Goal: Transaction & Acquisition: Purchase product/service

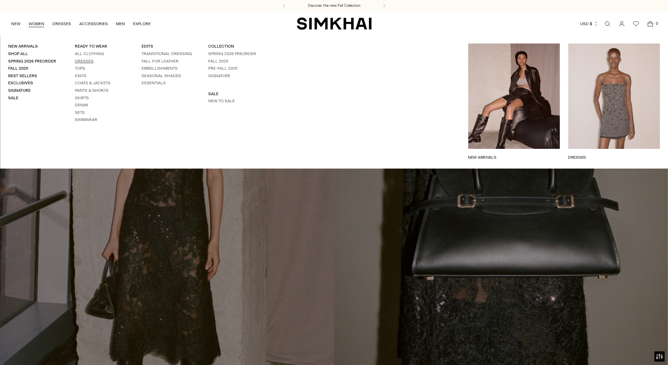
click at [89, 60] on link "Dresses" at bounding box center [84, 61] width 19 height 5
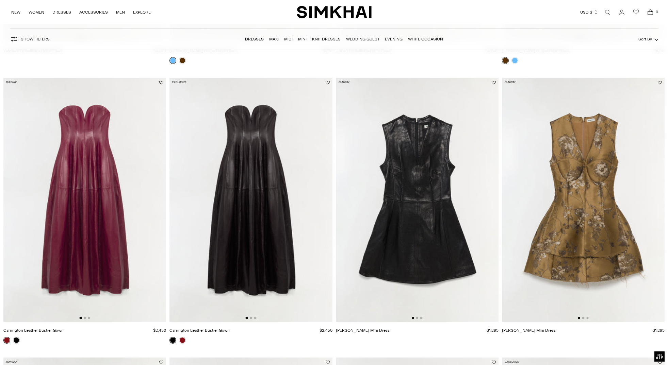
scroll to position [301, 0]
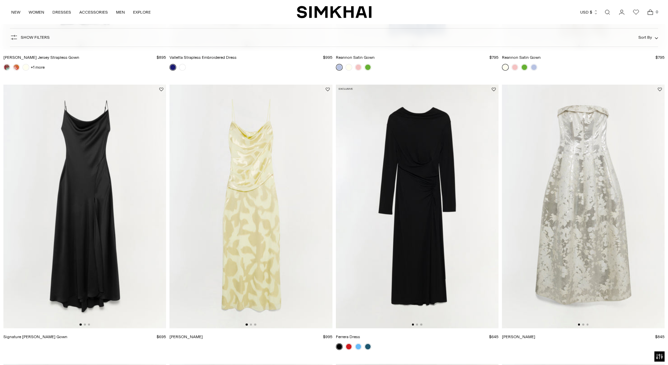
scroll to position [508, 0]
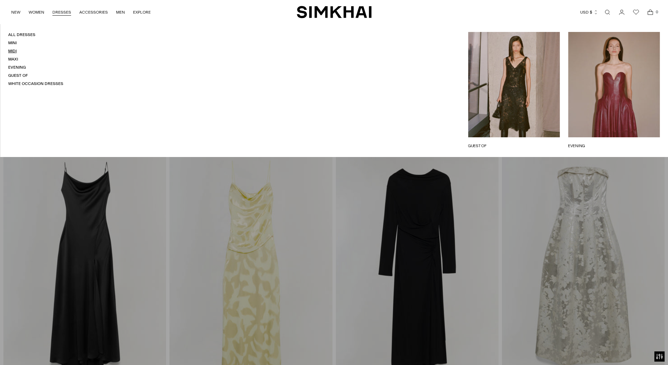
click at [15, 50] on link "Midi" at bounding box center [12, 51] width 9 height 5
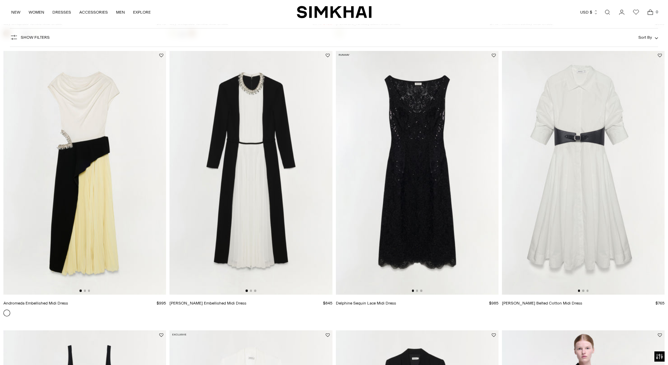
scroll to position [1170, 0]
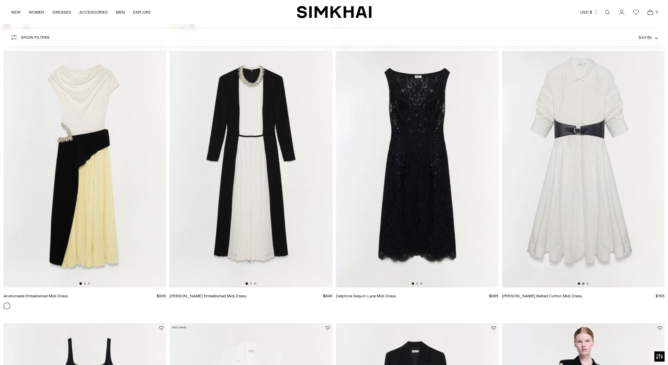
click at [582, 283] on button "Go to slide 2" at bounding box center [583, 284] width 2 height 2
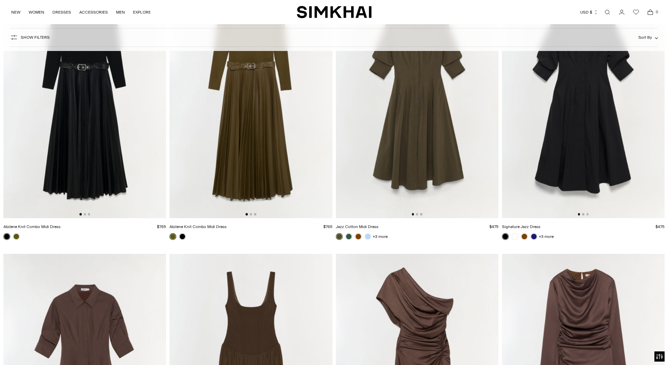
scroll to position [2079, 0]
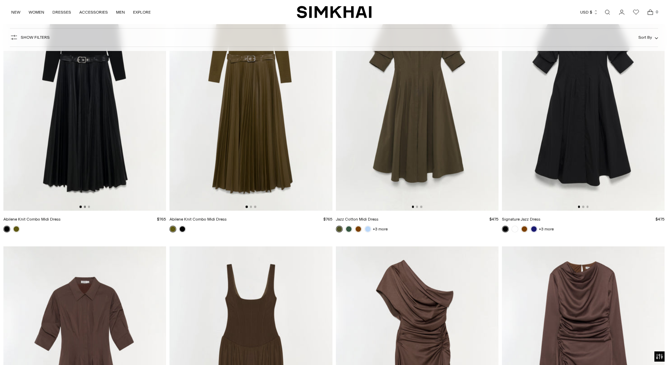
click at [85, 206] on button "Go to slide 2" at bounding box center [85, 207] width 2 height 2
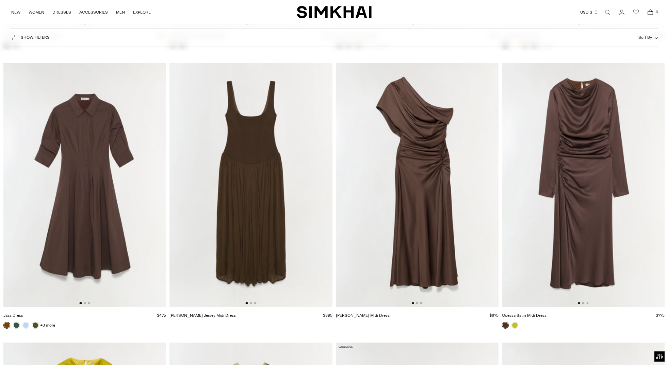
scroll to position [2263, 0]
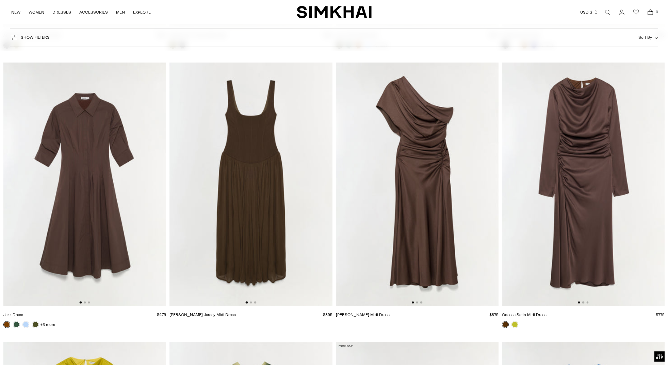
click at [84, 302] on img at bounding box center [84, 185] width 163 height 244
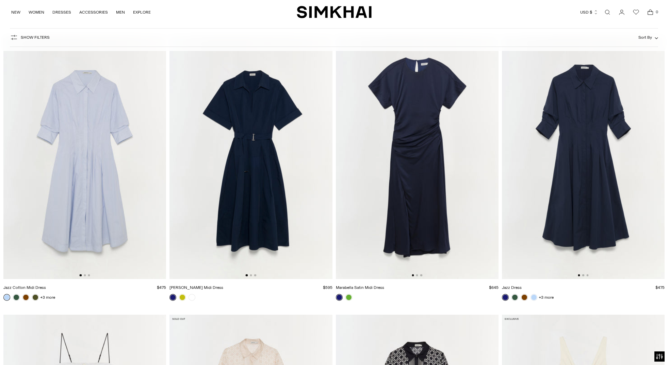
scroll to position [4529, 0]
click at [181, 297] on link at bounding box center [182, 297] width 7 height 7
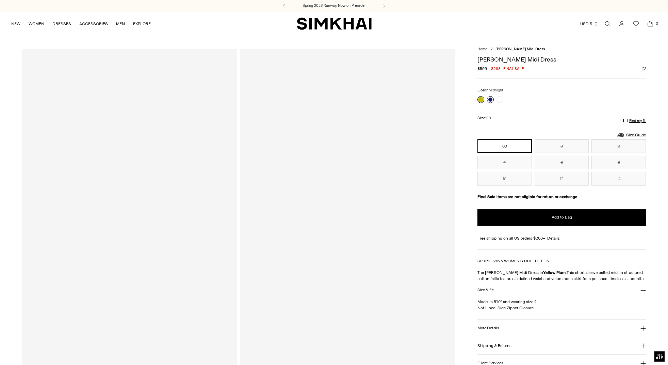
click at [490, 98] on link at bounding box center [490, 99] width 7 height 7
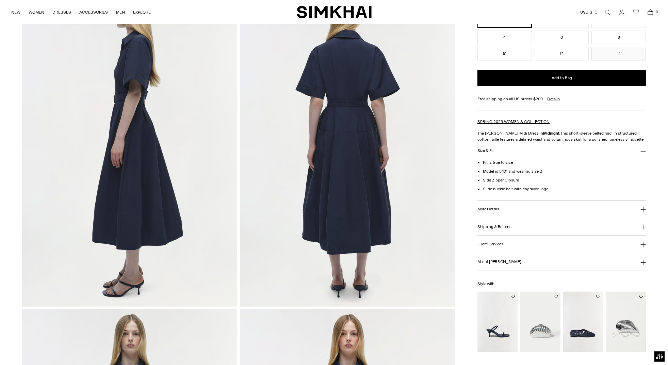
scroll to position [393, 0]
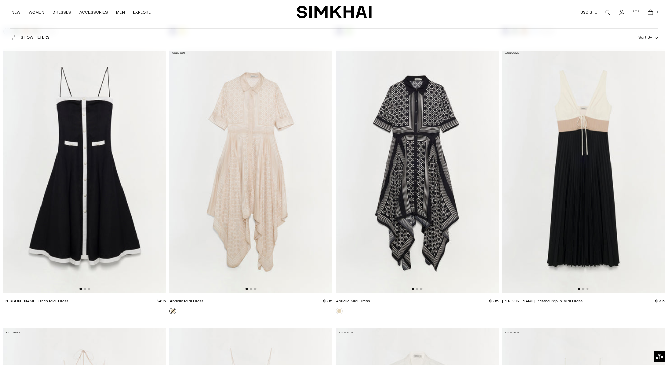
scroll to position [4823, 0]
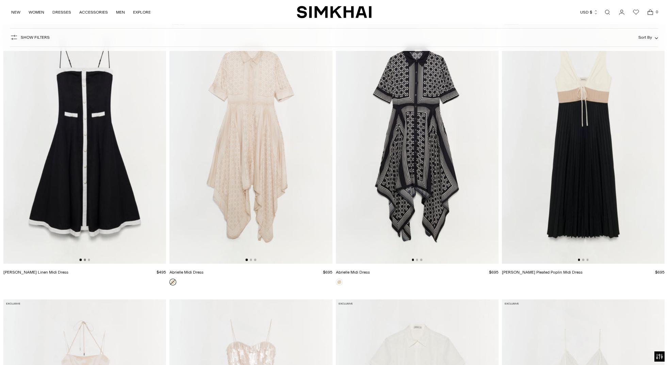
click at [85, 260] on button "Go to slide 2" at bounding box center [85, 260] width 2 height 2
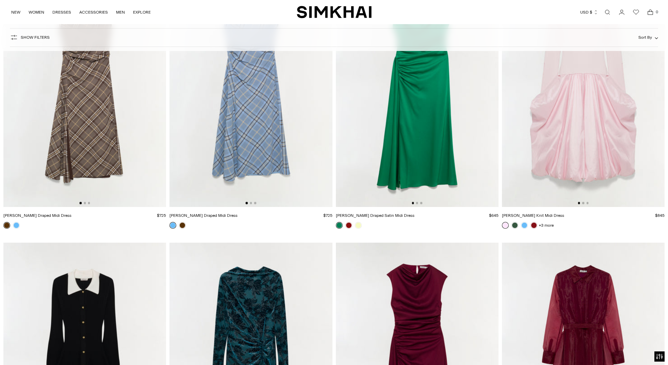
scroll to position [5713, 0]
click at [17, 13] on link "NEW" at bounding box center [15, 12] width 9 height 15
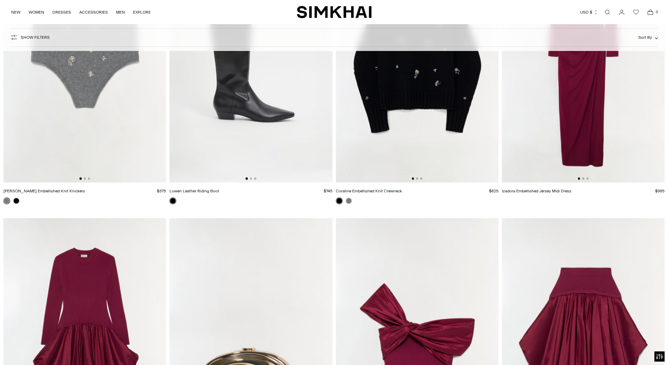
scroll to position [6905, 0]
